Goal: Task Accomplishment & Management: Manage account settings

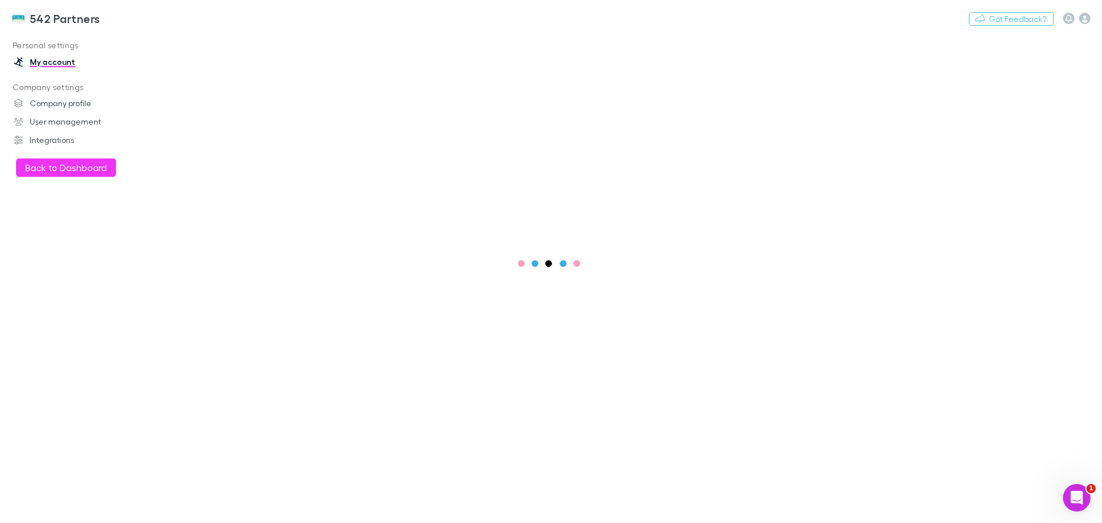
click at [65, 170] on button "Back to Dashboard" at bounding box center [66, 167] width 100 height 18
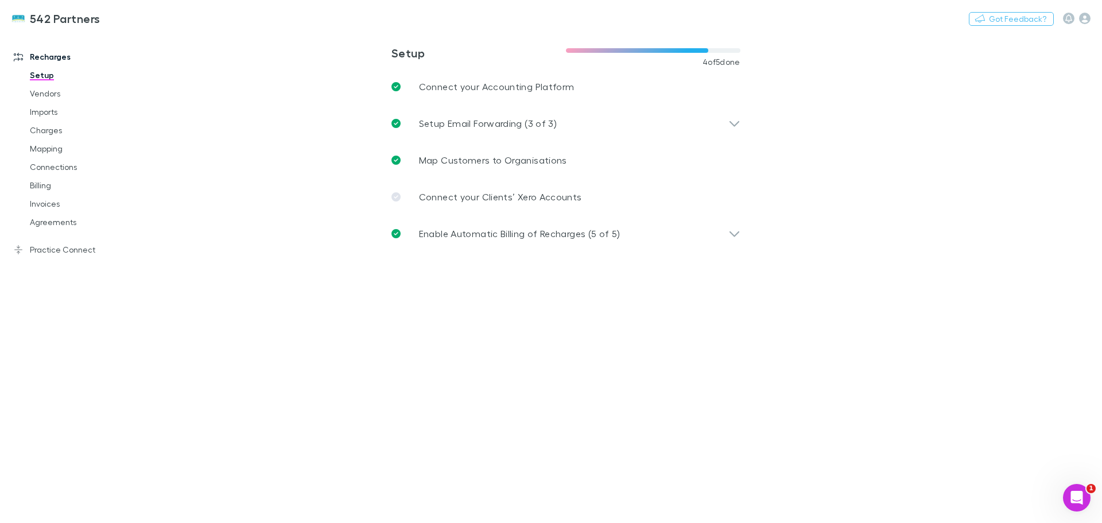
click at [44, 149] on link "Mapping" at bounding box center [86, 149] width 137 height 18
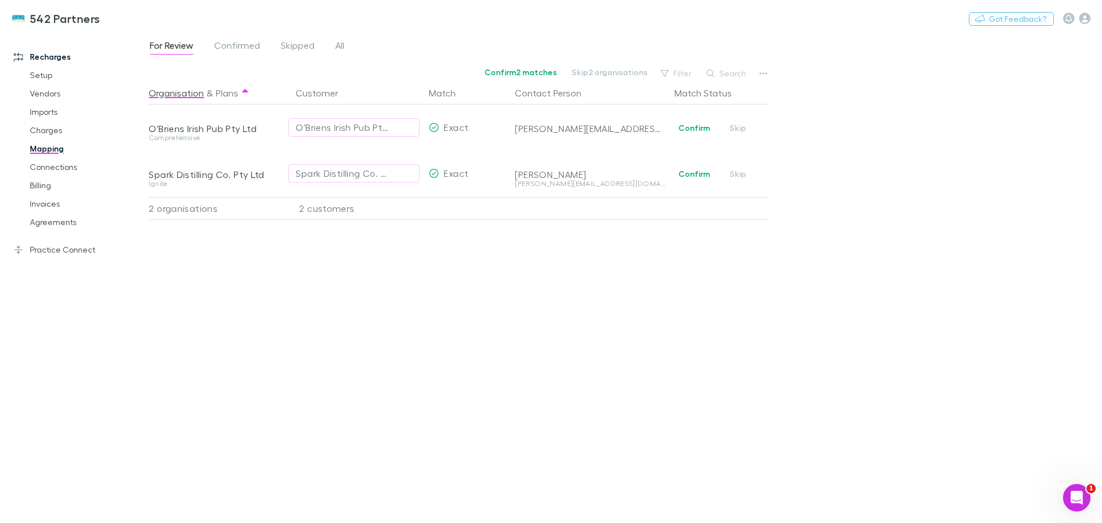
click at [340, 45] on span "All" at bounding box center [339, 47] width 9 height 15
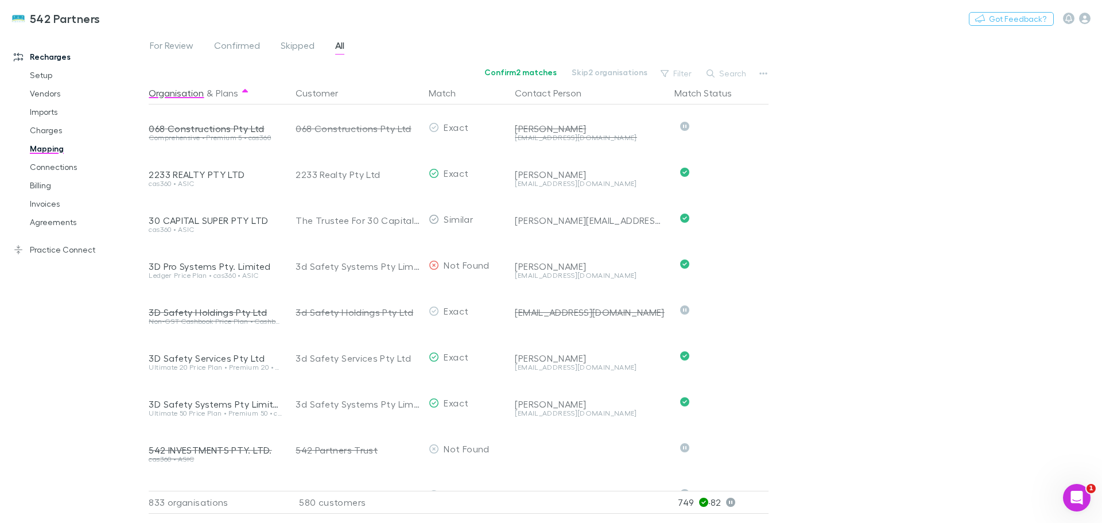
click at [725, 73] on button "Search" at bounding box center [727, 74] width 52 height 14
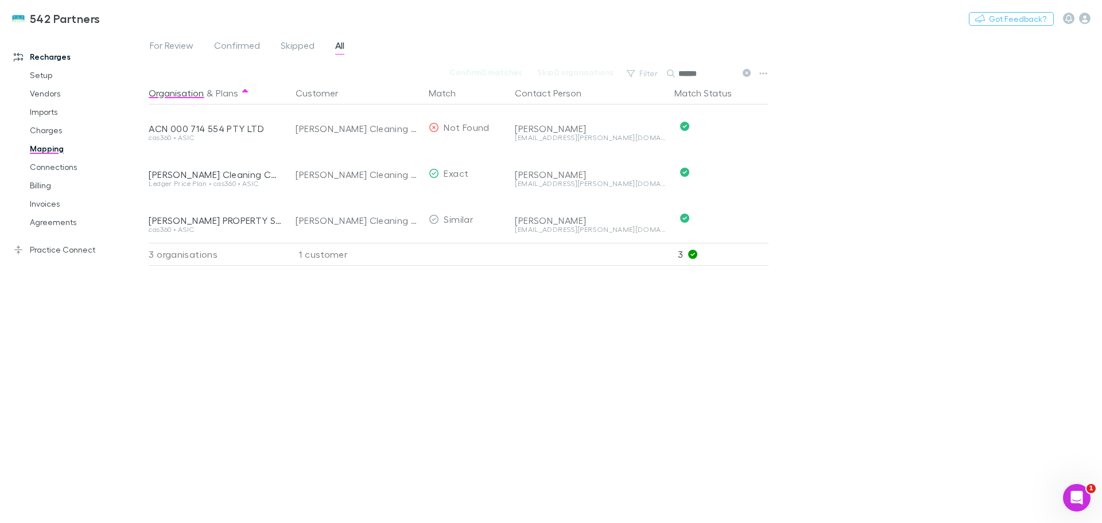
type input "******"
click at [75, 246] on link "Practice Connect" at bounding box center [78, 250] width 153 height 18
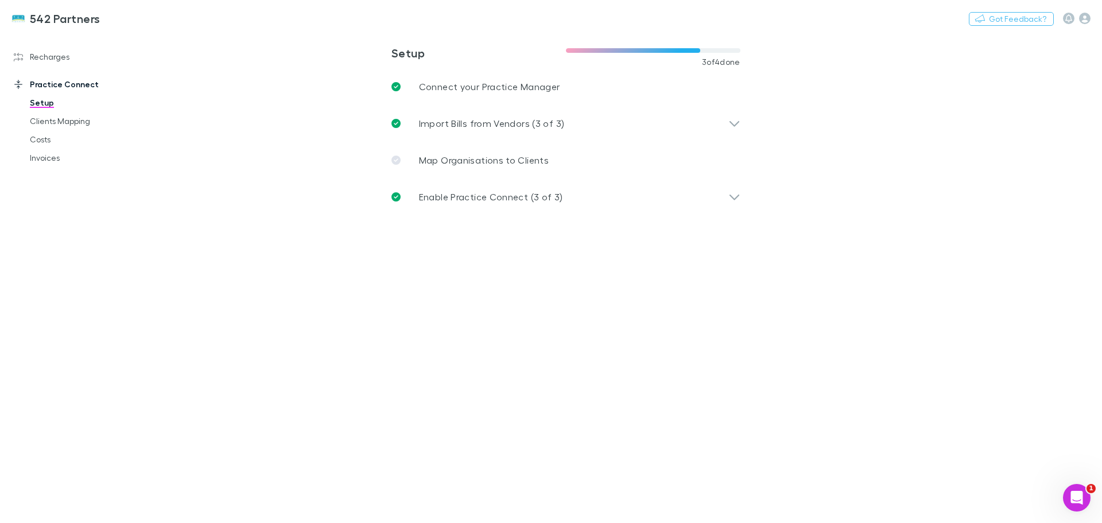
click at [45, 123] on link "Clients Mapping" at bounding box center [86, 121] width 137 height 18
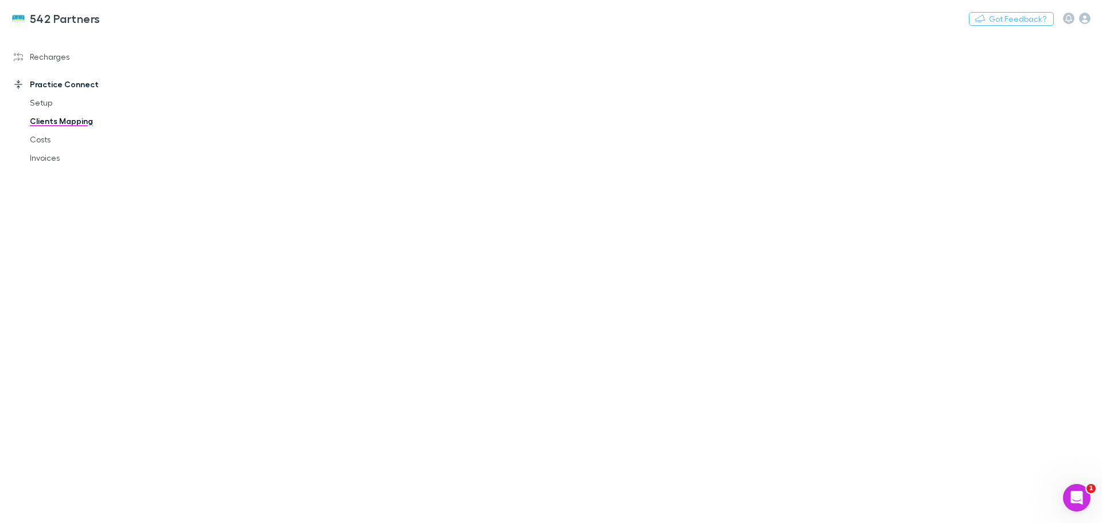
click at [46, 154] on link "Invoices" at bounding box center [86, 158] width 137 height 18
click at [67, 123] on link "Clients Mapping" at bounding box center [86, 121] width 137 height 18
click at [58, 57] on link "Recharges" at bounding box center [78, 57] width 153 height 18
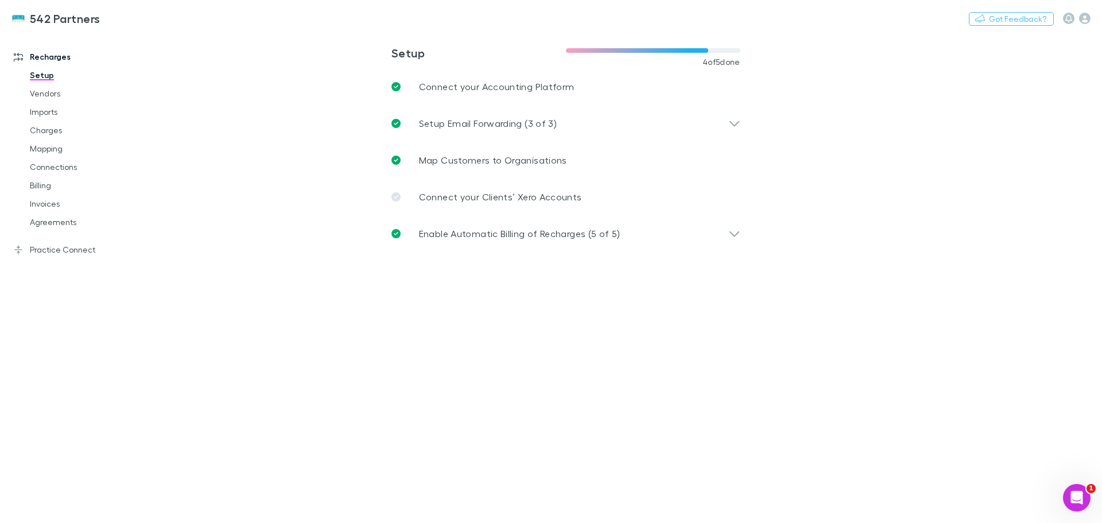
click at [45, 253] on link "Practice Connect" at bounding box center [78, 250] width 153 height 18
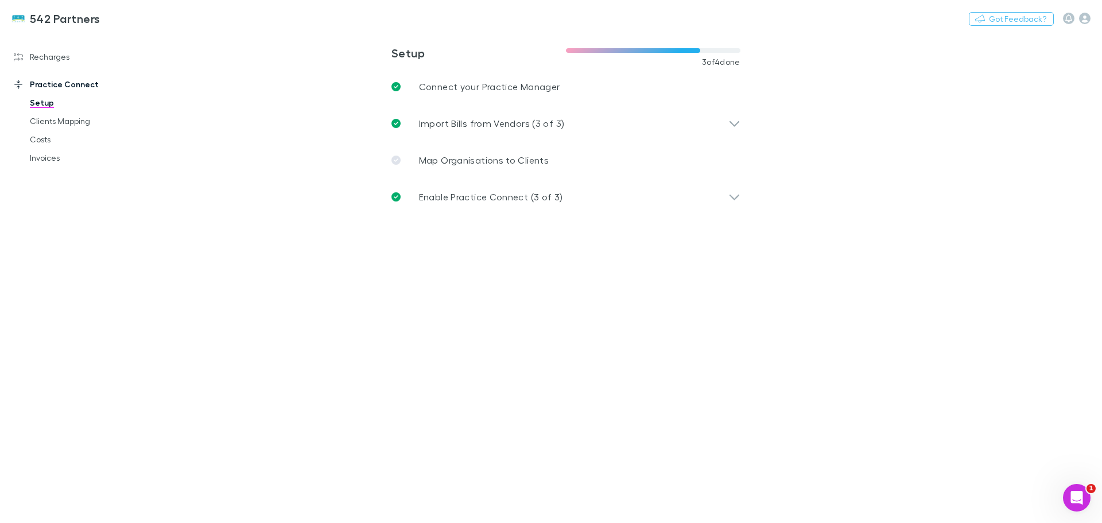
click at [41, 159] on link "Invoices" at bounding box center [86, 158] width 137 height 18
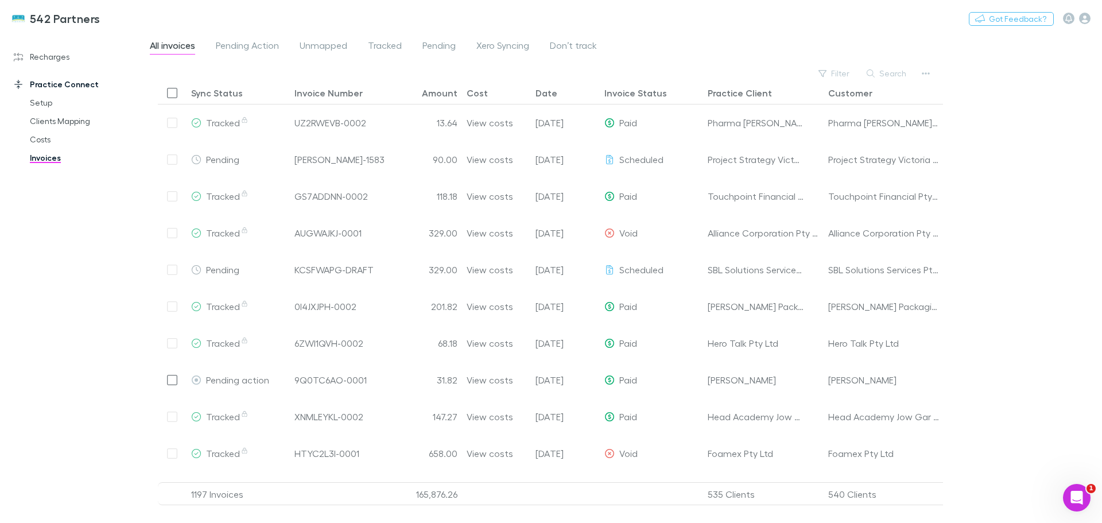
click at [69, 123] on link "Clients Mapping" at bounding box center [86, 121] width 137 height 18
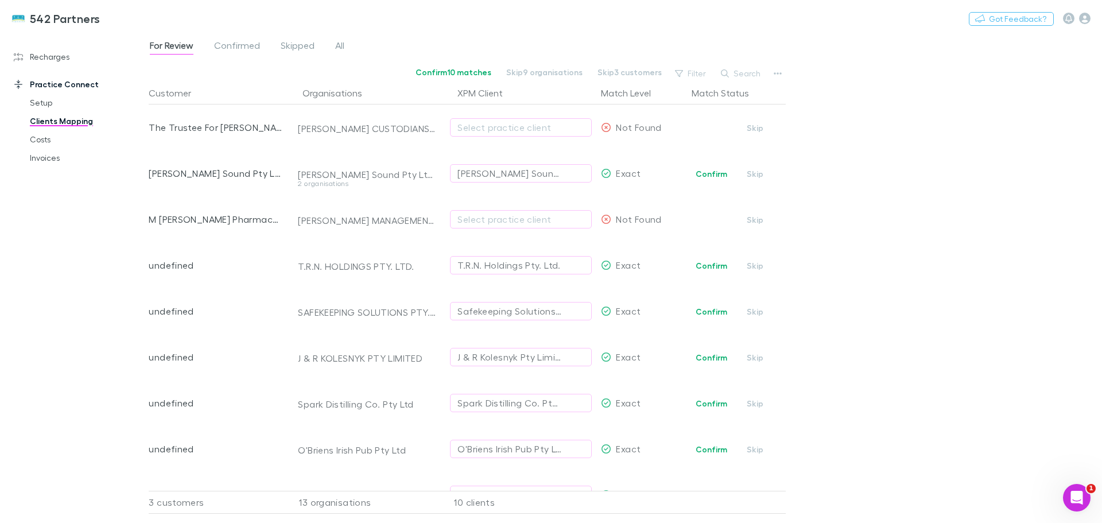
scroll to position [174, 0]
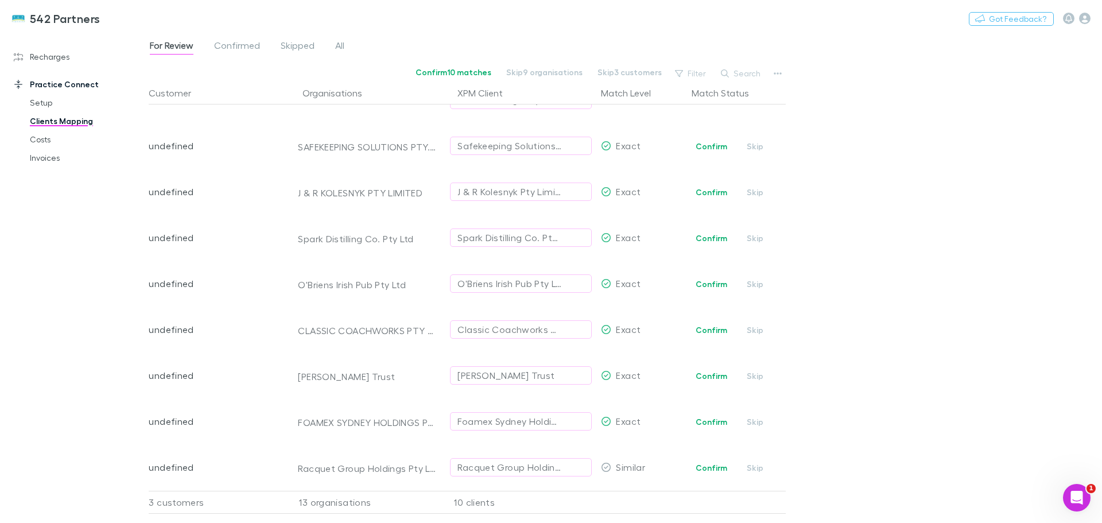
click at [342, 44] on span "All" at bounding box center [339, 47] width 9 height 15
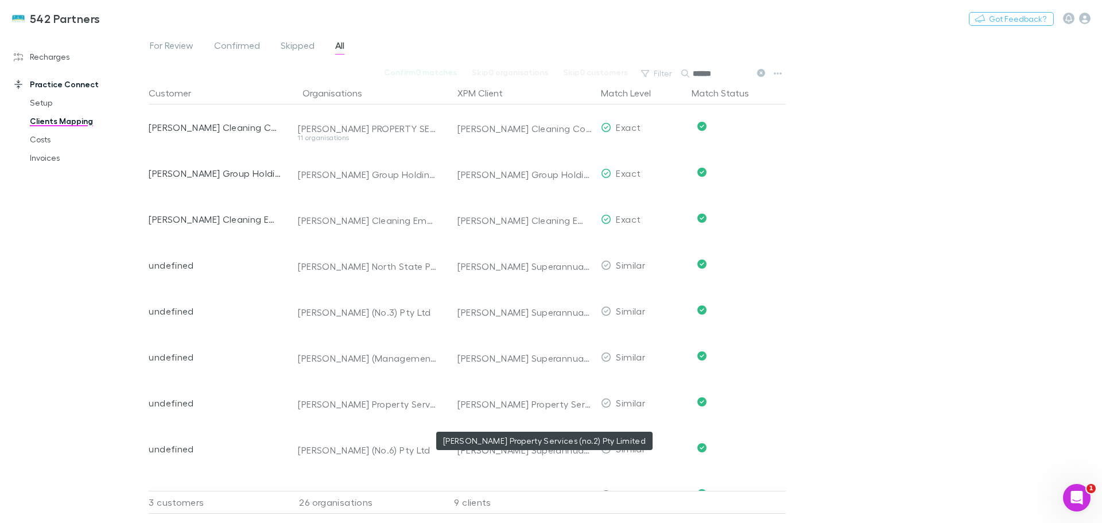
type input "******"
click at [754, 404] on button "Undo" at bounding box center [745, 402] width 37 height 14
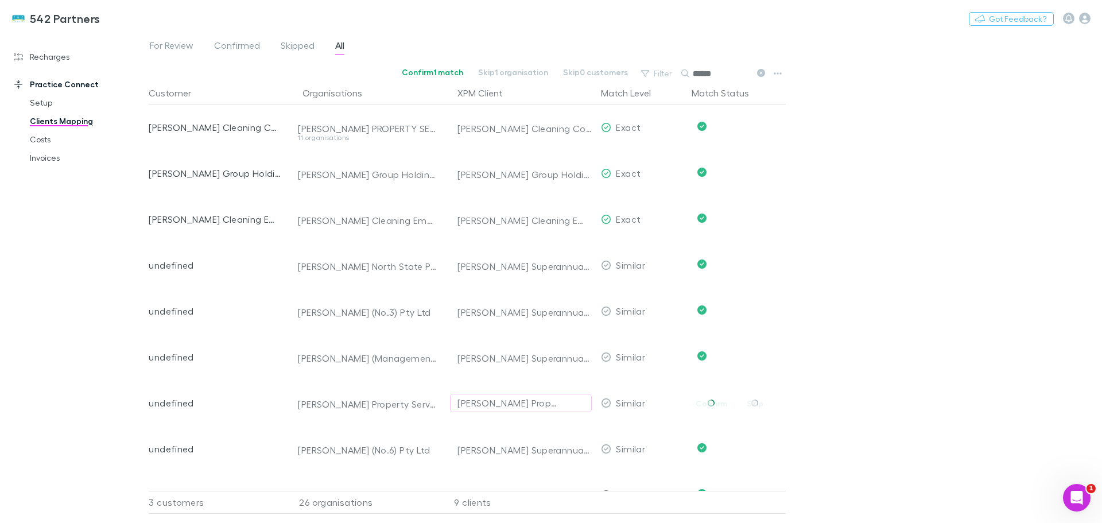
click at [495, 404] on div "[PERSON_NAME] Property Services (no.2) Pty Limited" at bounding box center [510, 403] width 104 height 14
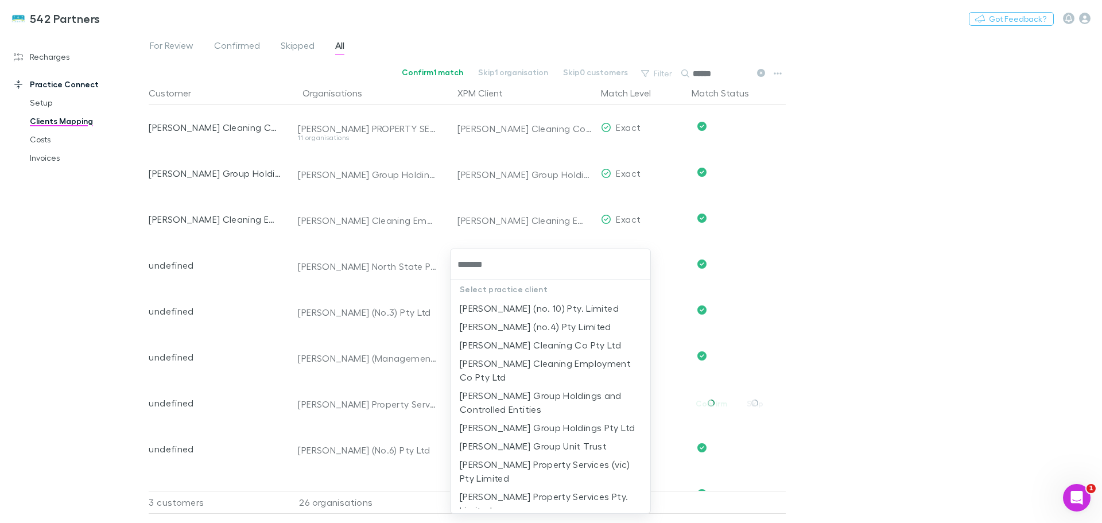
type input "********"
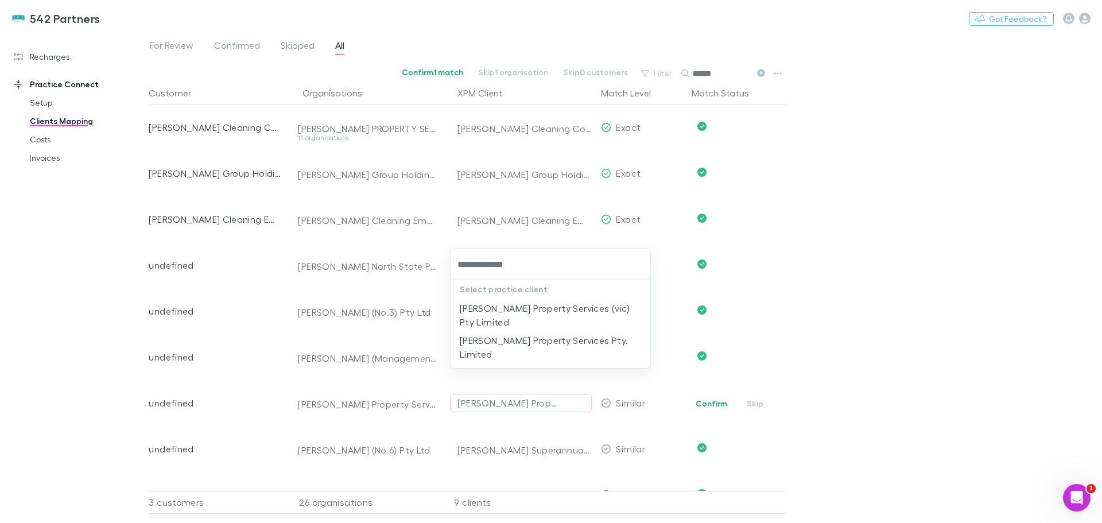
click at [561, 331] on li "[PERSON_NAME] Property Services Pty. Limited" at bounding box center [551, 347] width 200 height 32
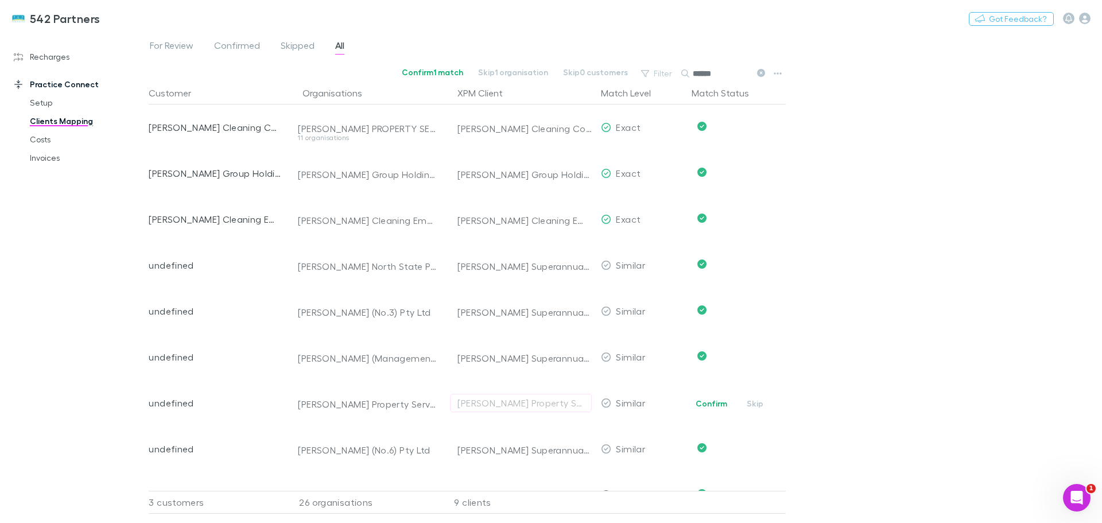
click at [722, 404] on div at bounding box center [551, 261] width 1102 height 523
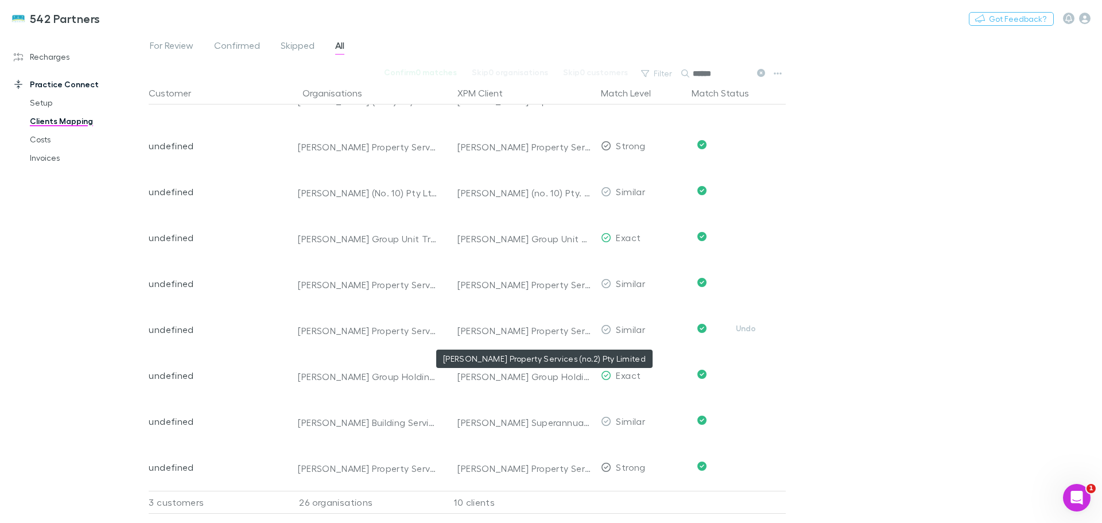
click at [749, 322] on button "Undo" at bounding box center [745, 329] width 37 height 14
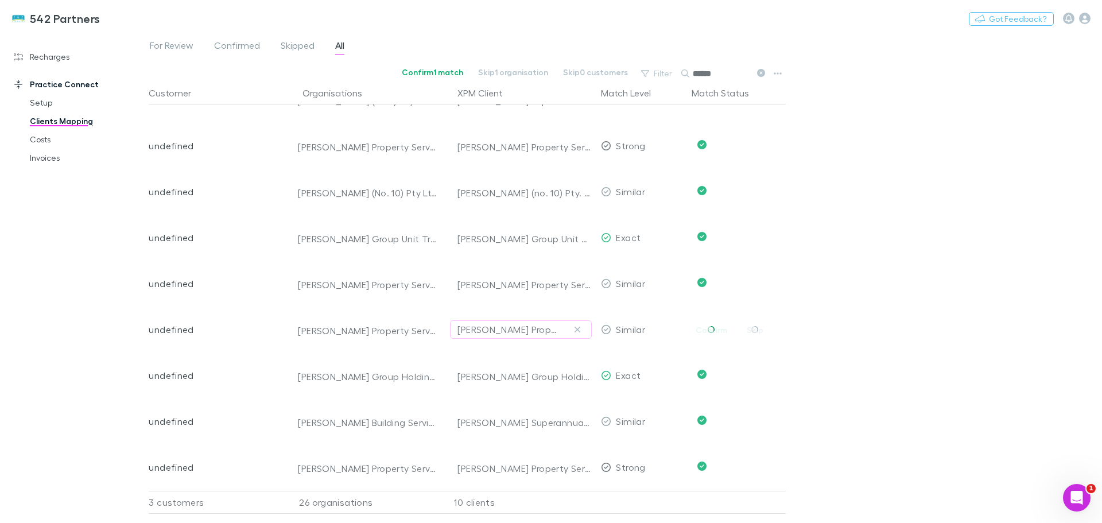
click at [578, 325] on icon "button" at bounding box center [577, 329] width 7 height 9
click at [493, 323] on div "Select practice client" at bounding box center [521, 330] width 127 height 14
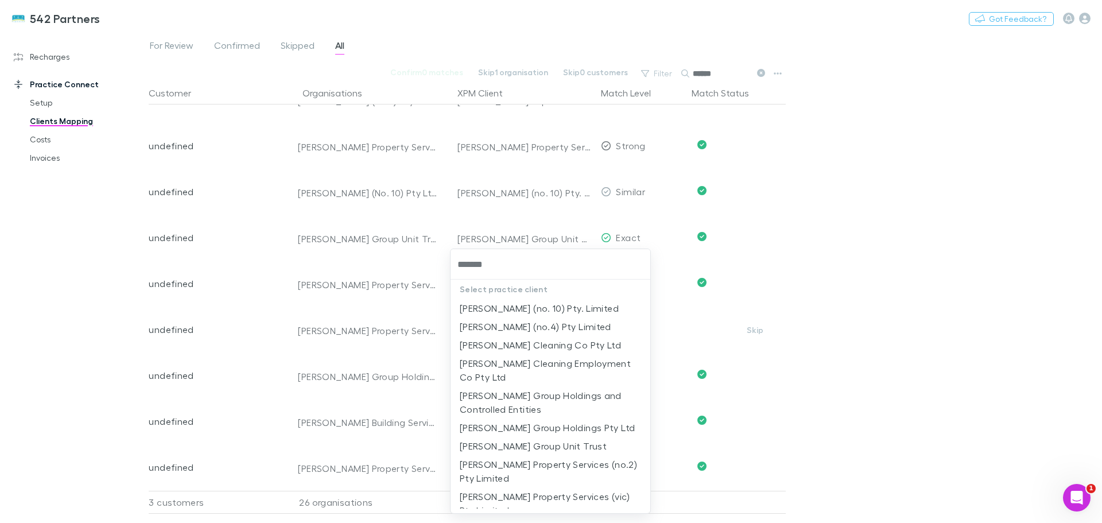
click at [524, 349] on li "[PERSON_NAME] Cleaning Co Pty Ltd" at bounding box center [551, 345] width 200 height 18
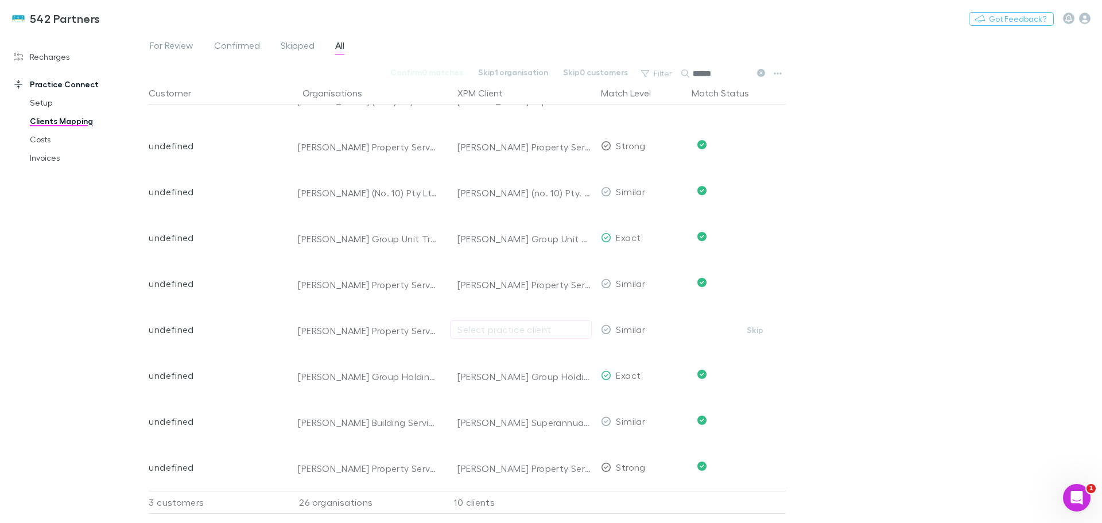
type input "**********"
click at [39, 160] on link "Invoices" at bounding box center [86, 158] width 137 height 18
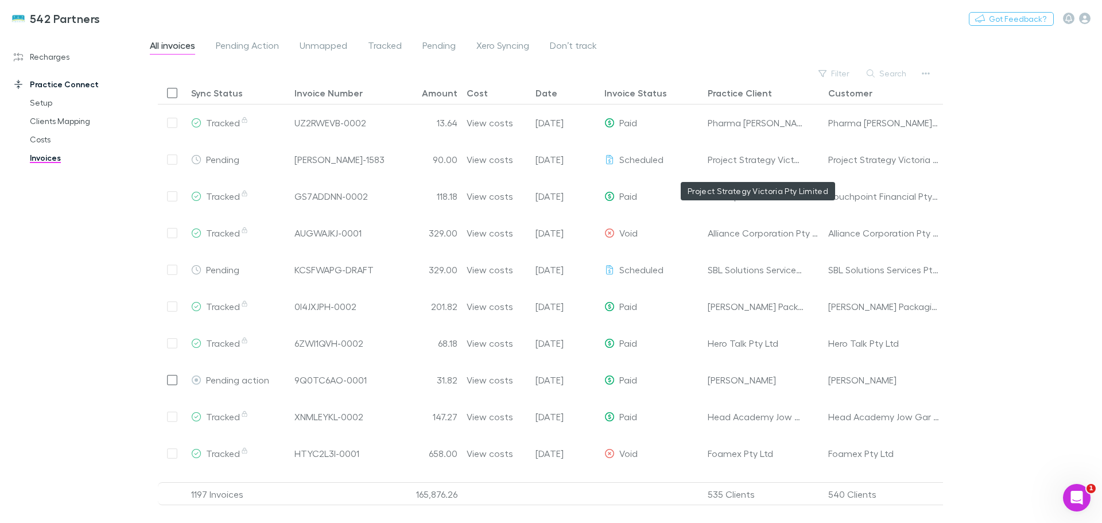
click at [900, 73] on button "Search" at bounding box center [887, 74] width 52 height 14
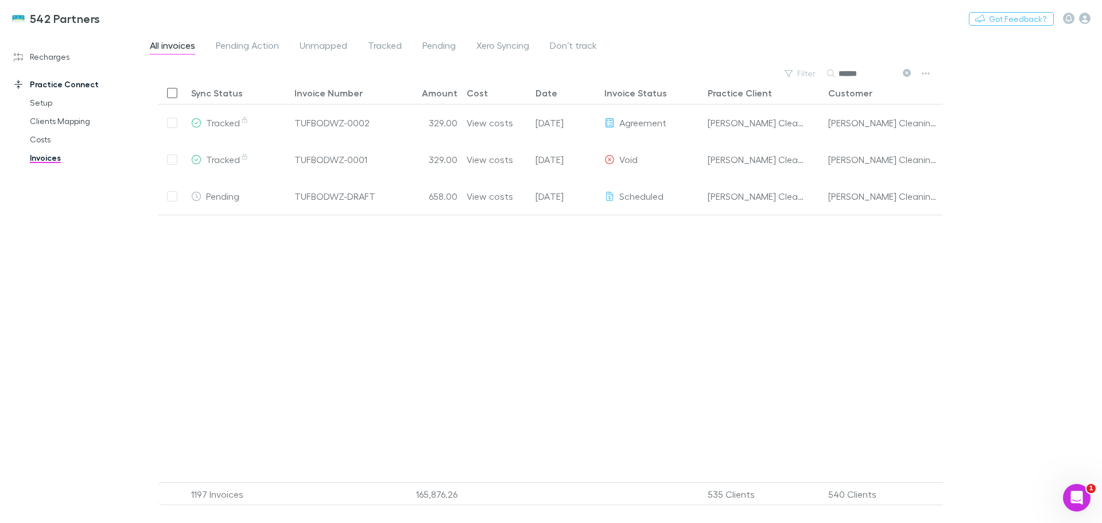
type input "******"
drag, startPoint x: 37, startPoint y: 136, endPoint x: 541, endPoint y: 186, distance: 506.0
click at [37, 136] on link "Costs" at bounding box center [86, 139] width 137 height 18
